Goal: Transaction & Acquisition: Purchase product/service

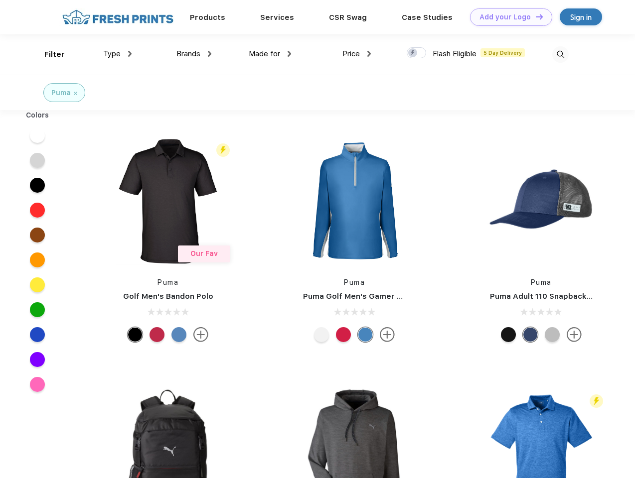
click at [507, 17] on link "Add your Logo Design Tool" at bounding box center [511, 16] width 82 height 17
click at [0, 0] on div "Design Tool" at bounding box center [0, 0] width 0 height 0
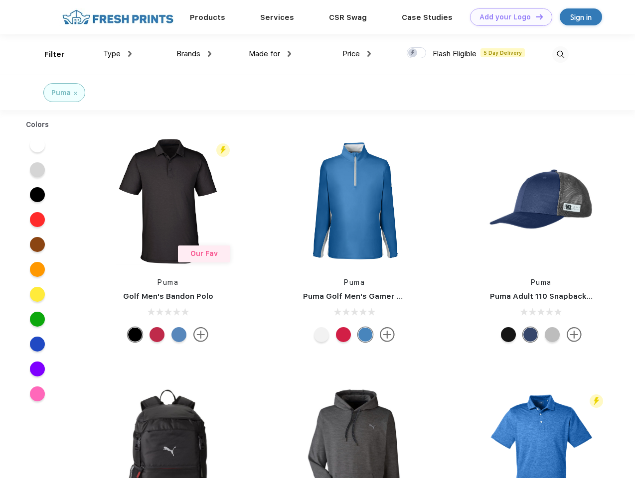
click at [535, 16] on link "Add your Logo Design Tool" at bounding box center [511, 16] width 82 height 17
click at [48, 54] on div "Filter" at bounding box center [54, 54] width 20 height 11
click at [118, 54] on span "Type" at bounding box center [111, 53] width 17 height 9
click at [194, 54] on span "Brands" at bounding box center [188, 53] width 24 height 9
click at [270, 54] on span "Made for" at bounding box center [264, 53] width 31 height 9
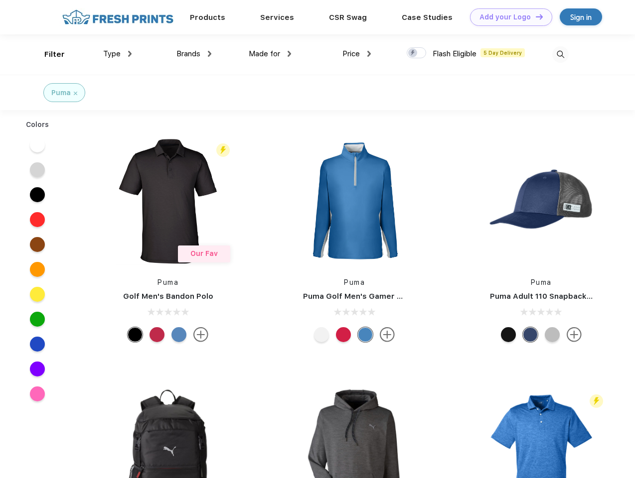
click at [357, 54] on span "Price" at bounding box center [350, 53] width 17 height 9
click at [417, 53] on div at bounding box center [416, 52] width 19 height 11
click at [413, 53] on input "checkbox" at bounding box center [410, 50] width 6 height 6
click at [560, 54] on img at bounding box center [560, 54] width 16 height 16
